Goal: Contribute content

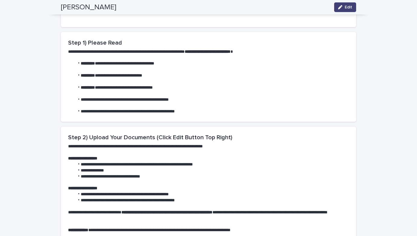
scroll to position [37, 0]
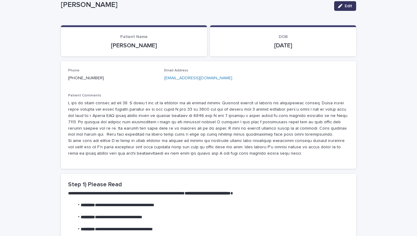
click at [351, 8] on span "Edit" at bounding box center [349, 6] width 8 height 4
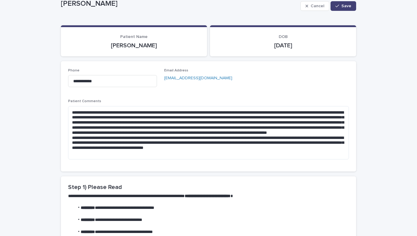
scroll to position [513, 0]
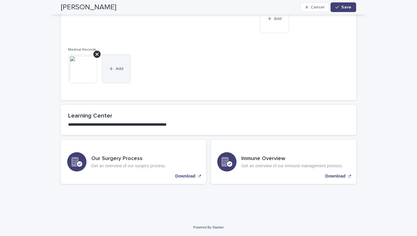
click at [116, 74] on button "Add" at bounding box center [116, 68] width 29 height 29
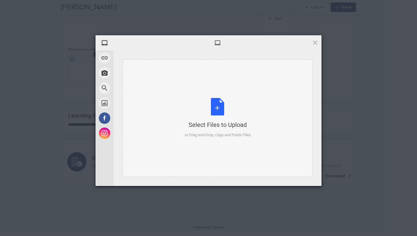
click at [218, 105] on div "Select Files to Upload or Drag and Drop, Copy and Paste Files" at bounding box center [218, 118] width 66 height 40
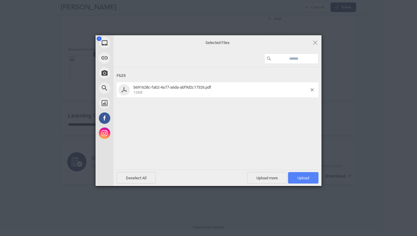
click at [304, 179] on span "Upload 1" at bounding box center [304, 178] width 12 height 5
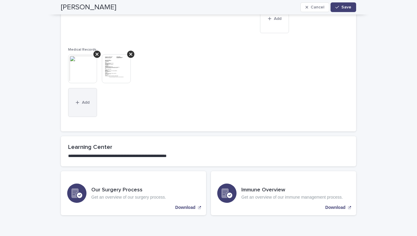
click at [89, 106] on button "Add" at bounding box center [82, 102] width 29 height 29
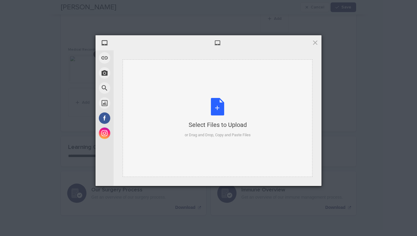
click at [217, 103] on div "Select Files to Upload or Drag and Drop, Copy and Paste Files" at bounding box center [218, 118] width 66 height 40
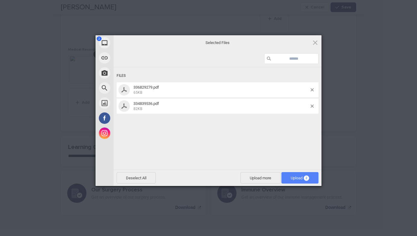
click at [295, 177] on span "Upload 2" at bounding box center [300, 178] width 18 height 5
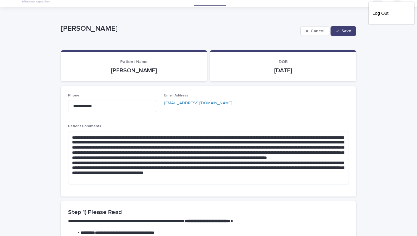
scroll to position [102, 0]
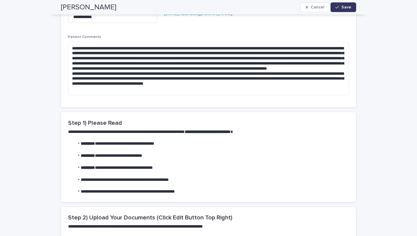
click at [344, 10] on button "Save" at bounding box center [344, 7] width 26 height 10
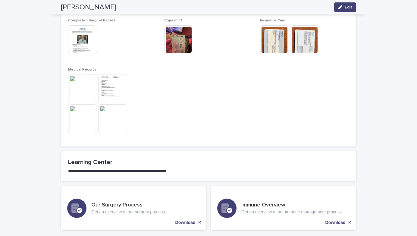
scroll to position [502, 0]
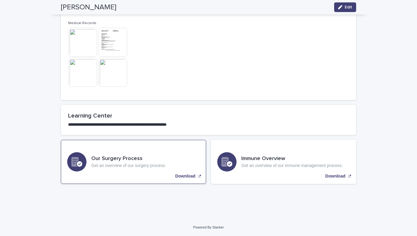
click at [151, 171] on div "Our Surgery Process Get an overview of our surgery process. Download" at bounding box center [133, 162] width 145 height 44
